Goal: Information Seeking & Learning: Find specific fact

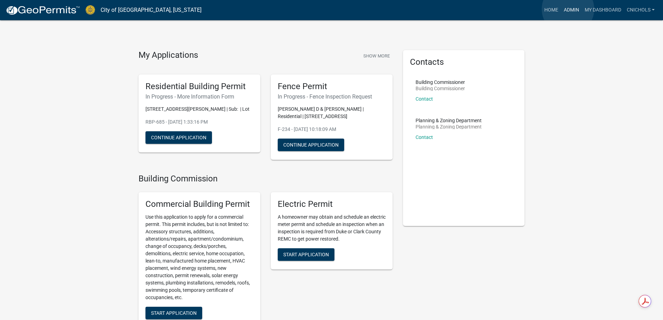
click at [568, 9] on link "Admin" at bounding box center [571, 9] width 21 height 13
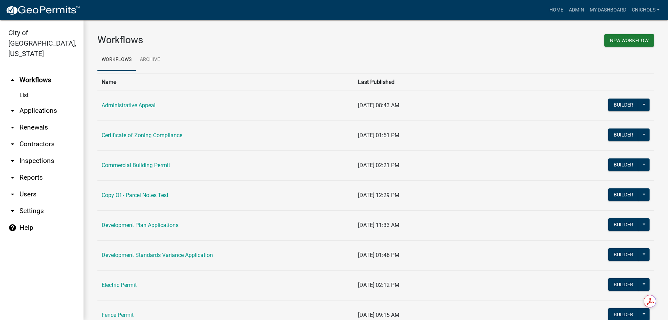
click at [29, 102] on link "arrow_drop_down Applications" at bounding box center [42, 110] width 84 height 17
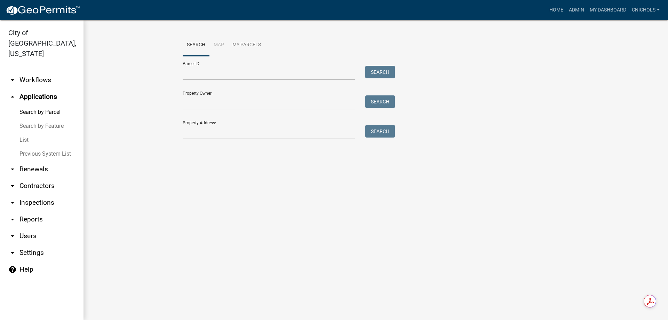
click at [26, 133] on link "List" at bounding box center [42, 140] width 84 height 14
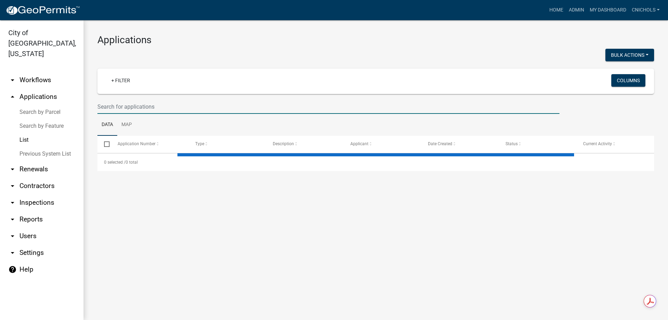
click at [109, 105] on input "text" at bounding box center [328, 107] width 462 height 14
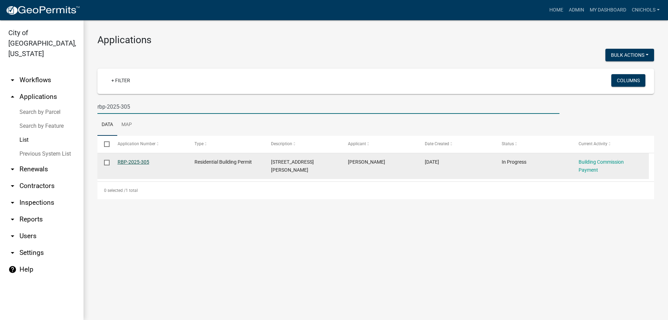
type input "rbp-2025-305"
click at [137, 160] on link "RBP-2025-305" at bounding box center [134, 162] width 32 height 6
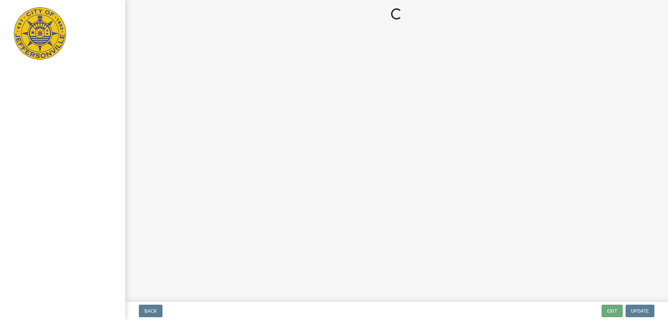
select select "3: 3"
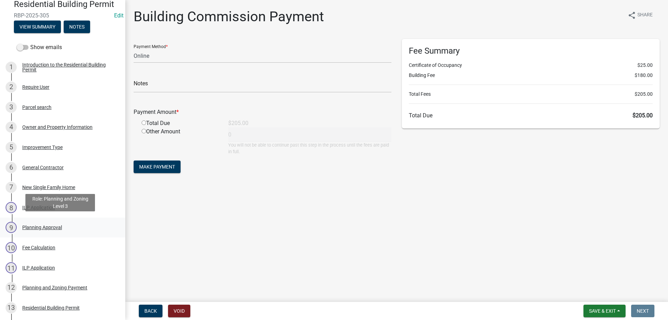
scroll to position [70, 0]
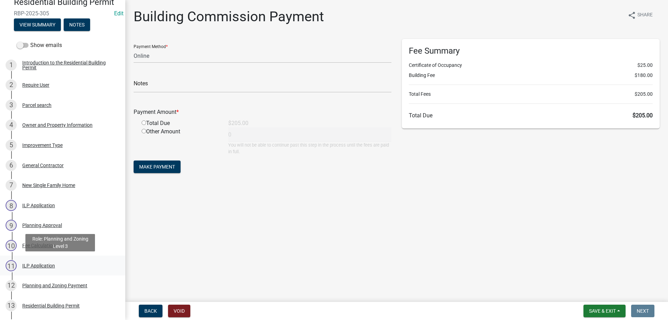
click at [31, 264] on div "ILP Application" at bounding box center [38, 265] width 33 height 5
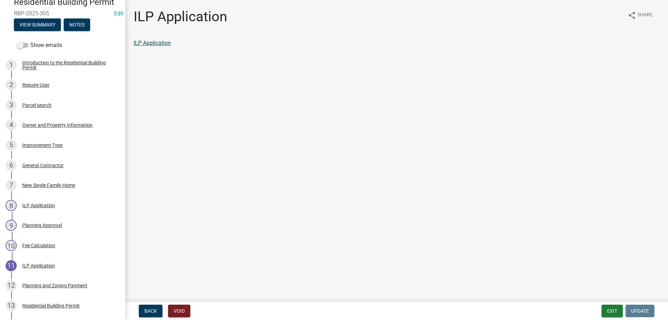
click at [157, 42] on link "ILP Application" at bounding box center [152, 43] width 37 height 7
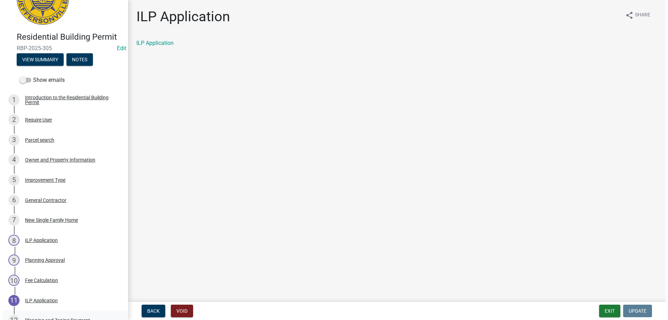
scroll to position [0, 0]
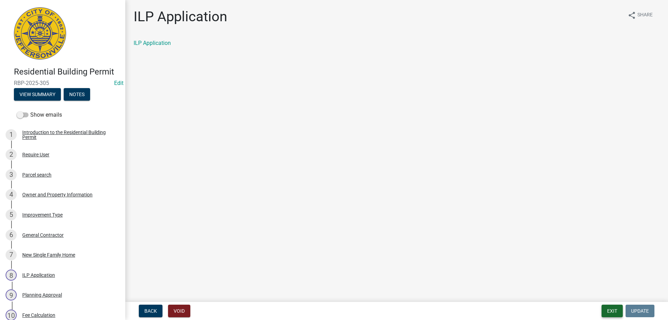
click at [611, 311] on button "Exit" at bounding box center [612, 310] width 21 height 13
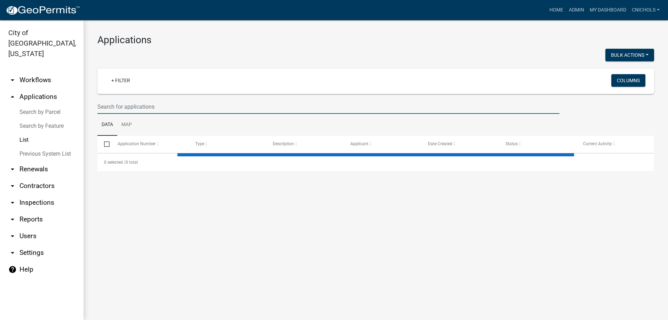
click at [123, 105] on input "text" at bounding box center [328, 107] width 462 height 14
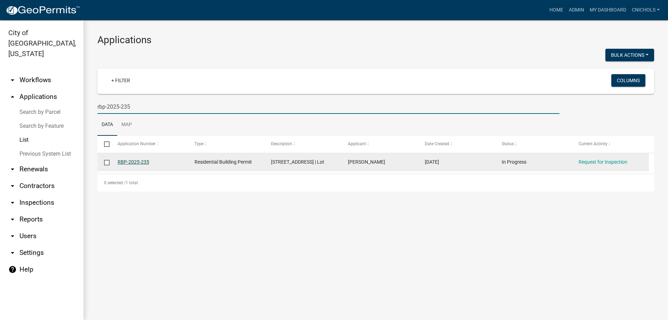
type input "rbp-2025-235"
click at [143, 160] on link "RBP-2025-235" at bounding box center [134, 162] width 32 height 6
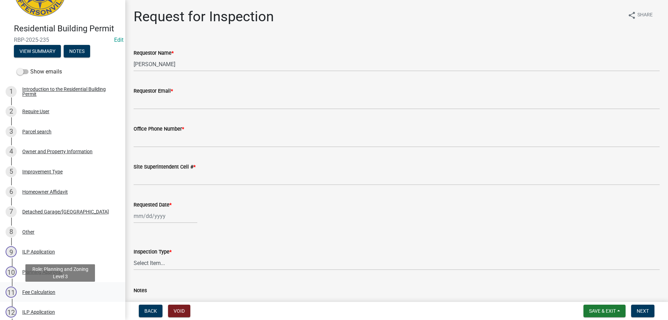
scroll to position [35, 0]
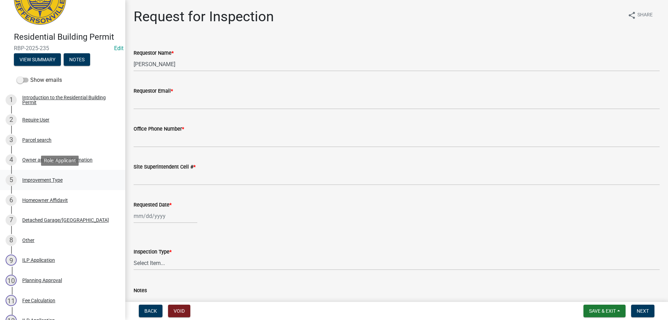
click at [37, 180] on div "Improvement Type" at bounding box center [42, 179] width 40 height 5
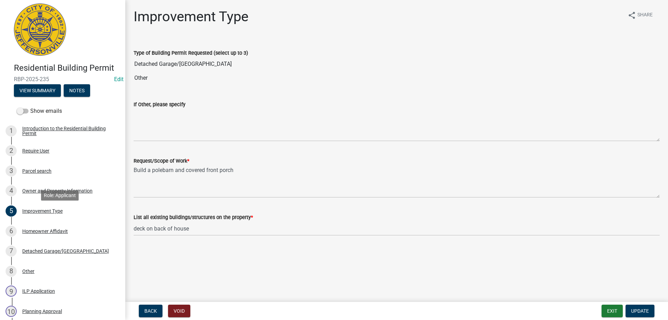
scroll to position [0, 0]
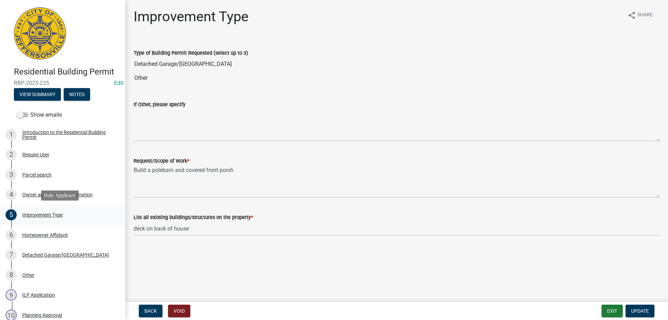
click at [38, 214] on div "Improvement Type" at bounding box center [42, 214] width 40 height 5
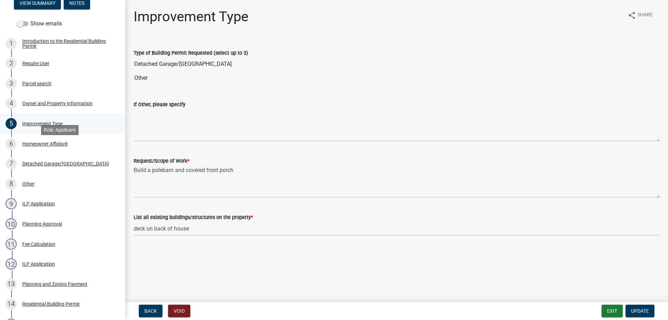
scroll to position [104, 0]
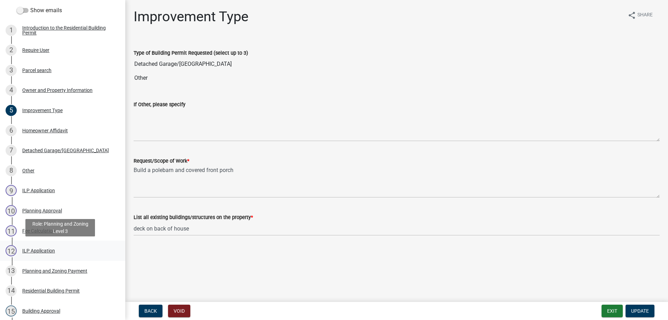
click at [30, 250] on div "ILP Application" at bounding box center [38, 250] width 33 height 5
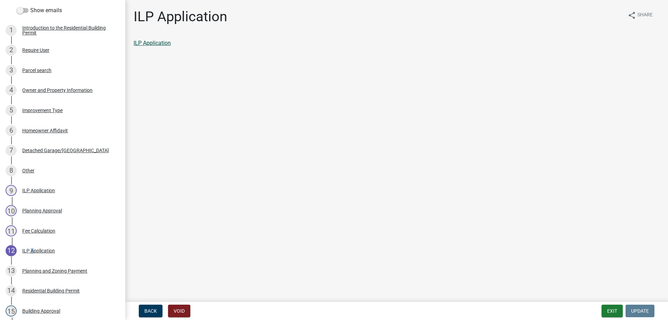
click at [162, 41] on link "ILP Application" at bounding box center [152, 43] width 37 height 7
click at [612, 308] on button "Exit" at bounding box center [612, 310] width 21 height 13
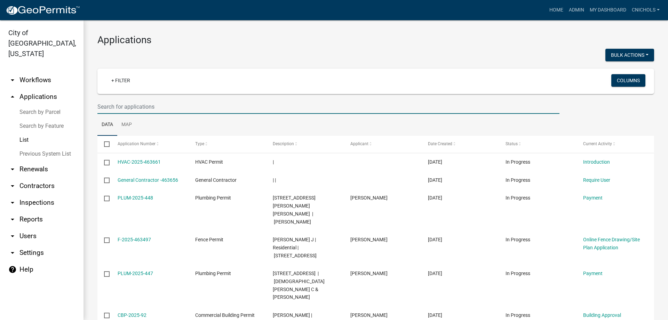
click at [114, 105] on input "text" at bounding box center [328, 107] width 462 height 14
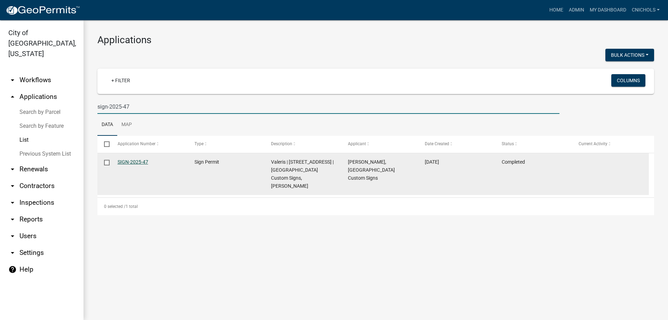
type input "sign-2025-47"
click at [139, 160] on link "SIGN-2025-47" at bounding box center [133, 162] width 31 height 6
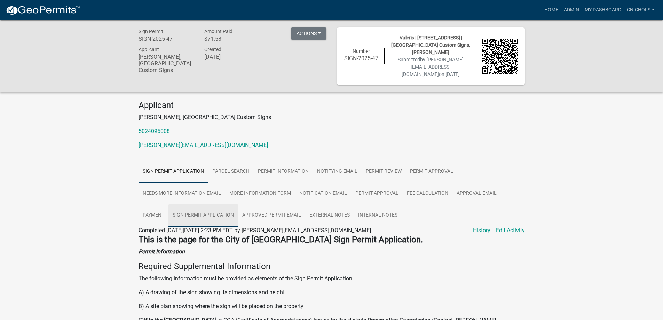
click at [213, 213] on link "Sign Permit Application" at bounding box center [203, 215] width 70 height 22
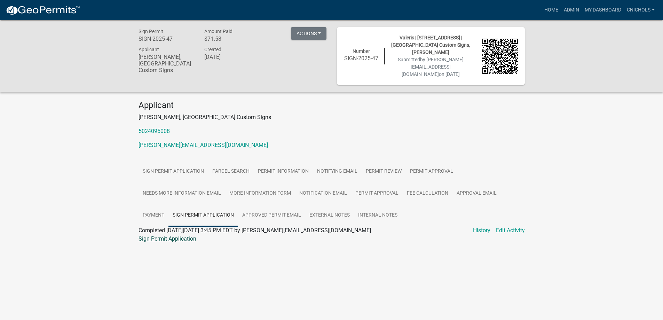
click at [173, 237] on link "Sign Permit Application" at bounding box center [167, 238] width 58 height 7
click at [567, 10] on link "Admin" at bounding box center [571, 9] width 21 height 13
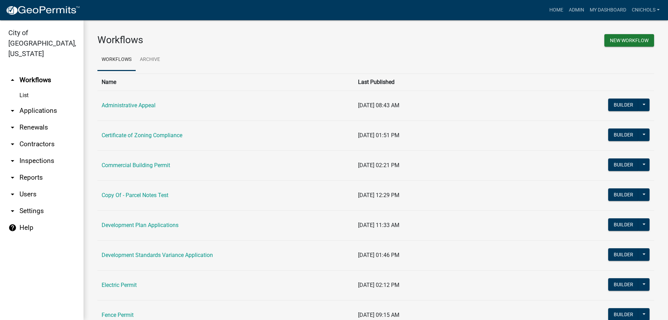
click at [30, 169] on link "arrow_drop_down Reports" at bounding box center [42, 177] width 84 height 17
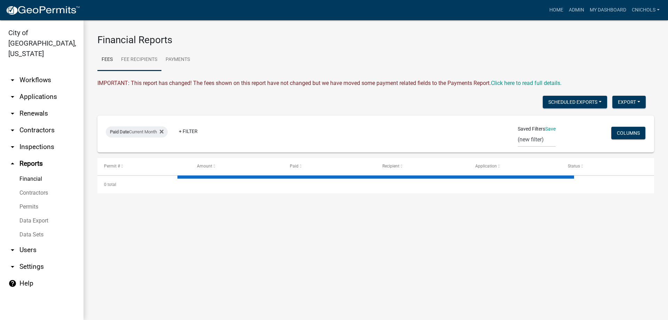
click at [140, 59] on link "Fee Recipients" at bounding box center [139, 60] width 45 height 22
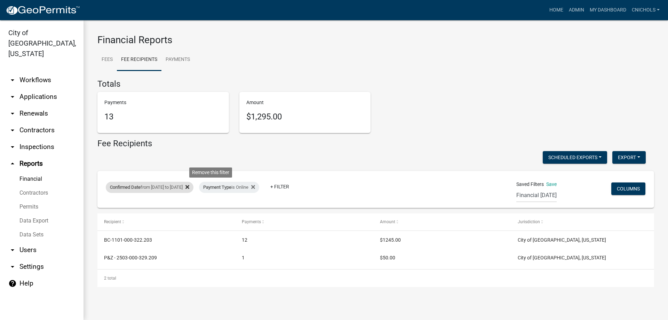
click at [189, 186] on icon at bounding box center [187, 187] width 4 height 4
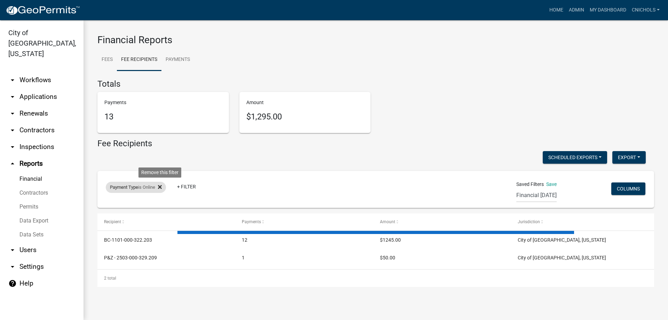
click at [160, 185] on icon at bounding box center [160, 187] width 4 height 6
click at [121, 189] on link "+ Filter" at bounding box center [121, 188] width 30 height 13
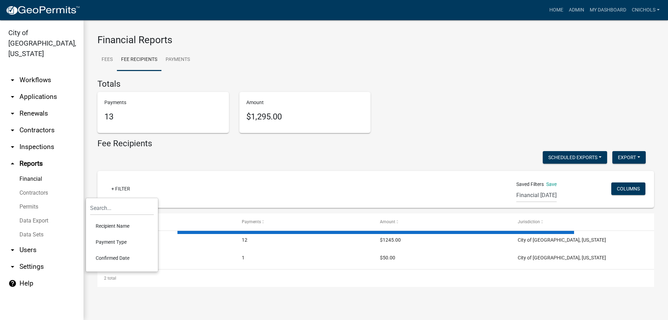
click at [115, 256] on li "Confirmed Date" at bounding box center [122, 258] width 64 height 16
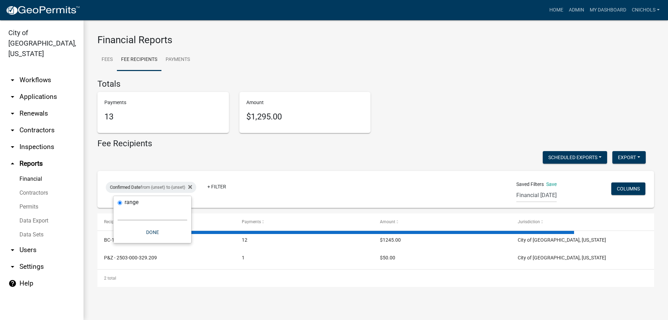
click at [131, 216] on select "[DATE] [DATE] Current Week Previous Week Current Month Last Month Current Calen…" at bounding box center [153, 213] width 70 height 14
select select "custom"
click at [118, 206] on select "[DATE] [DATE] Current Week Previous Week Current Month Last Month Current Calen…" at bounding box center [153, 213] width 70 height 14
drag, startPoint x: 183, startPoint y: 243, endPoint x: 178, endPoint y: 236, distance: 8.3
click at [183, 243] on input "date" at bounding box center [153, 243] width 70 height 14
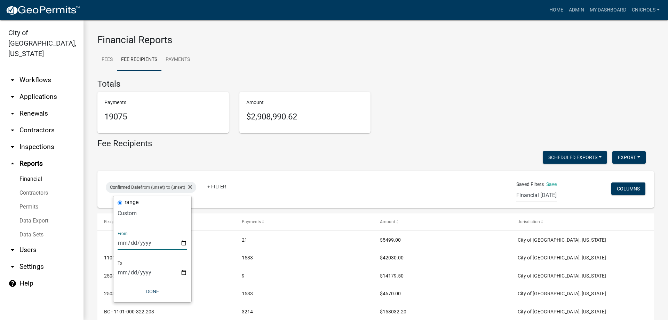
type input "[DATE]"
click at [188, 272] on input "date" at bounding box center [157, 272] width 70 height 14
type input "[DATE]"
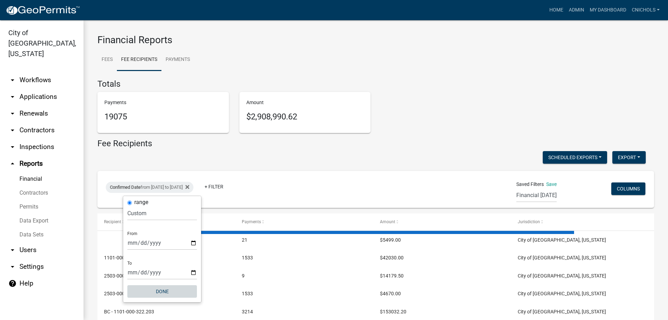
drag, startPoint x: 163, startPoint y: 289, endPoint x: 277, endPoint y: 189, distance: 151.9
click at [164, 289] on button "Done" at bounding box center [162, 291] width 70 height 13
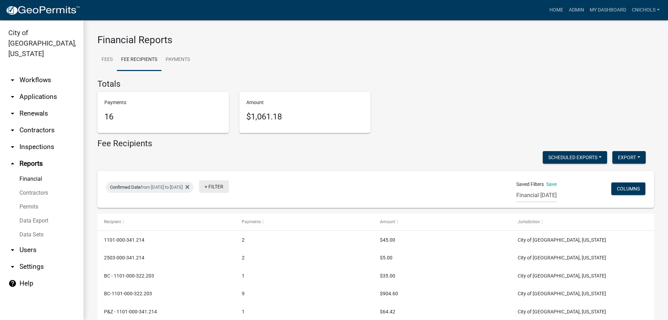
click at [229, 185] on link "+ Filter" at bounding box center [214, 186] width 30 height 13
click at [222, 239] on li "Payment Type" at bounding box center [240, 240] width 64 height 16
click at [230, 214] on select "Select an option Online CreditCardPOS Check Cash" at bounding box center [246, 213] width 70 height 14
click at [220, 206] on select "Select an option Online CreditCardPOS Check Cash" at bounding box center [246, 213] width 70 height 14
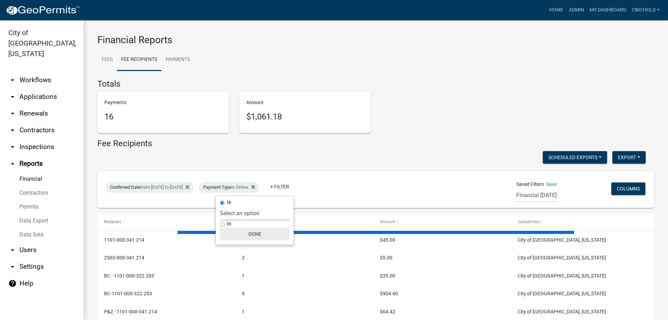
click at [262, 232] on button "Done" at bounding box center [255, 234] width 70 height 13
select select "0: null"
